Goal: Task Accomplishment & Management: Manage account settings

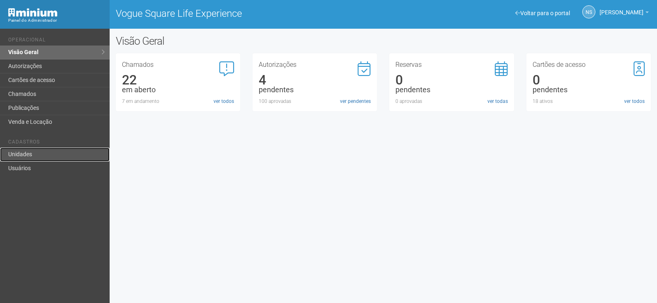
click at [44, 154] on link "Unidades" at bounding box center [55, 155] width 110 height 14
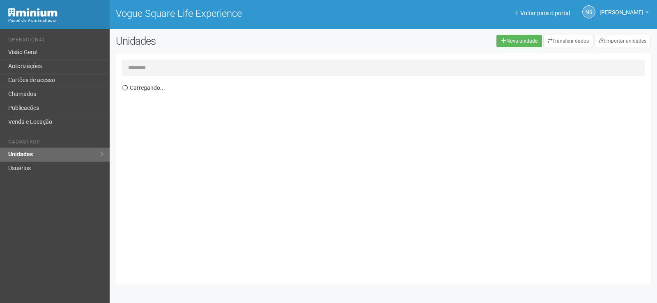
click at [45, 169] on link "Usuários" at bounding box center [55, 169] width 110 height 14
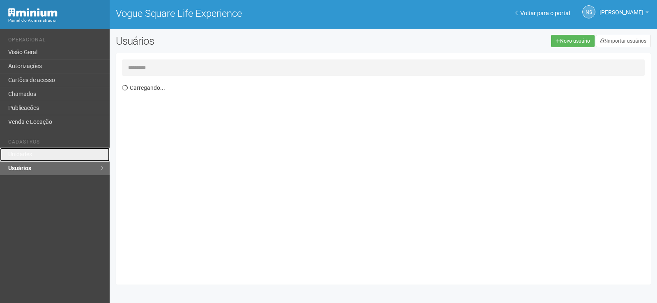
click at [68, 157] on link "Unidades" at bounding box center [55, 155] width 110 height 14
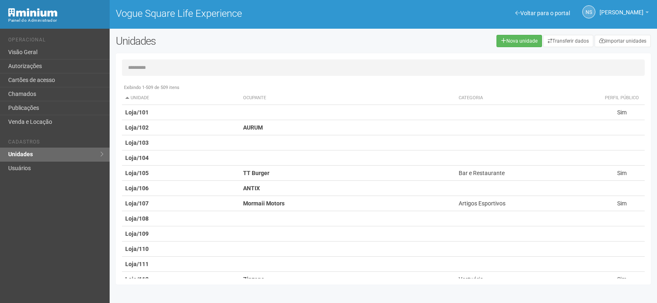
click at [158, 69] on input "text" at bounding box center [383, 68] width 522 height 16
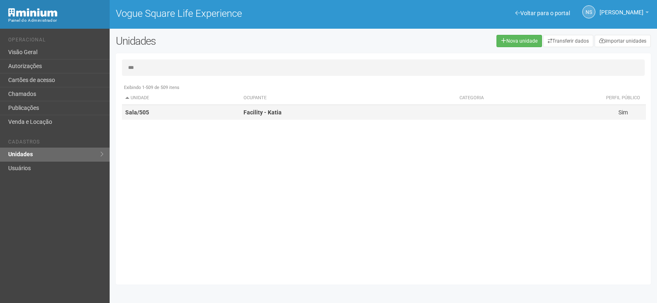
type input "***"
click at [281, 110] on td "Facility - Katia" at bounding box center [348, 112] width 216 height 15
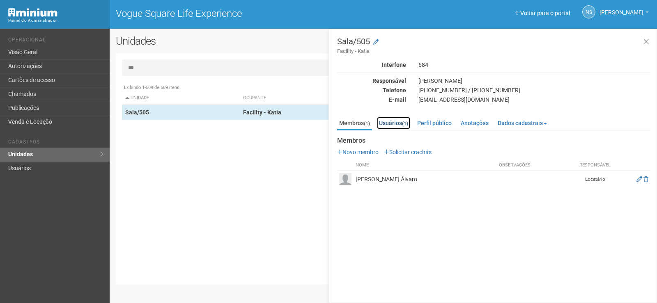
click at [396, 121] on link "Usuários (1)" at bounding box center [393, 123] width 33 height 12
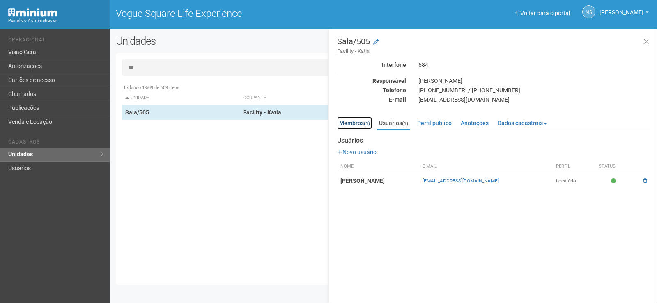
click at [365, 121] on small "(1)" at bounding box center [367, 124] width 6 height 6
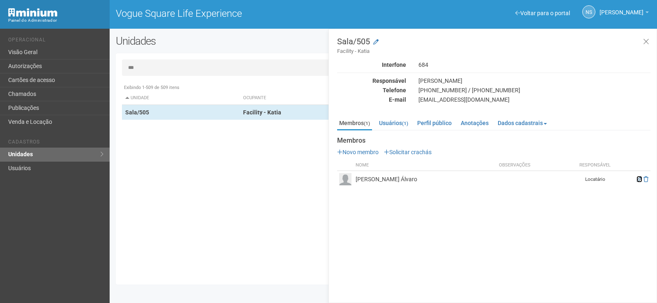
click at [637, 177] on icon at bounding box center [639, 179] width 6 height 6
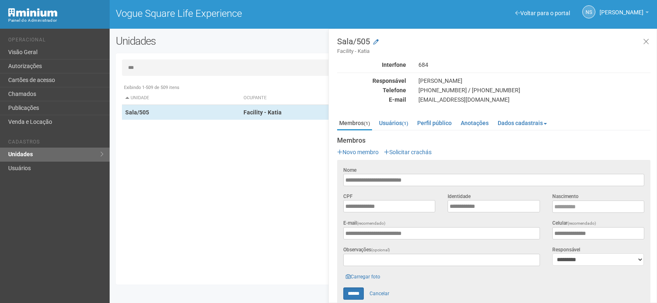
drag, startPoint x: 432, startPoint y: 182, endPoint x: 315, endPoint y: 178, distance: 117.0
click at [315, 178] on div "*** Exibindo 1-509 de 509 itens Unidade Ocupante Categoria Perfil público Loja/…" at bounding box center [383, 169] width 535 height 219
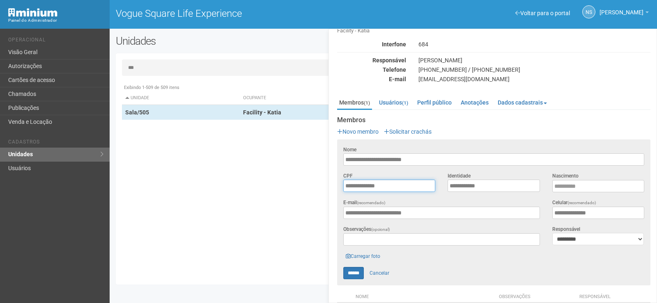
scroll to position [44, 0]
